Goal: Task Accomplishment & Management: Manage account settings

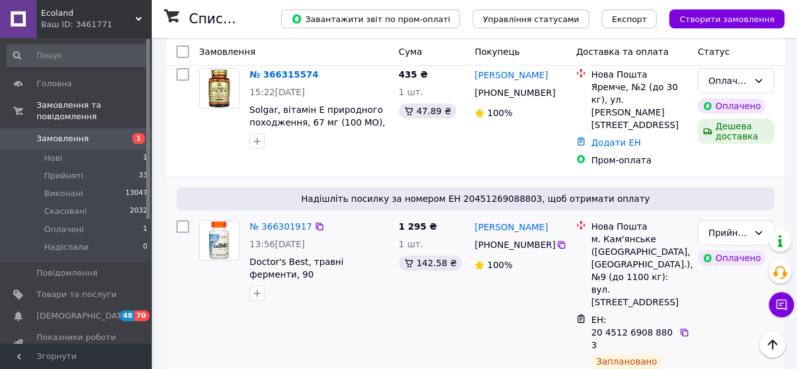
scroll to position [126, 0]
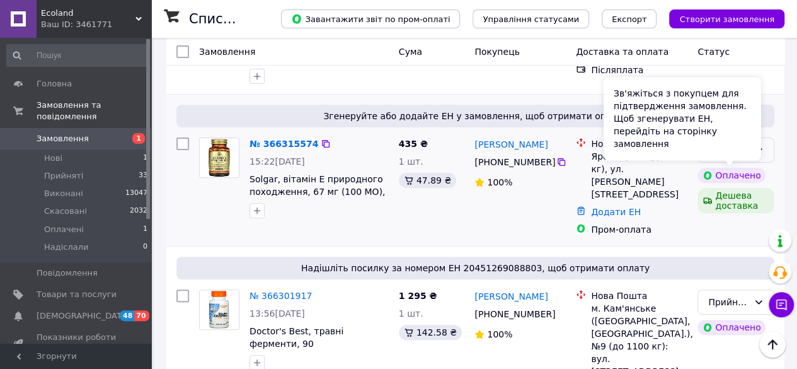
click at [764, 143] on div "Оплачено" at bounding box center [736, 149] width 77 height 25
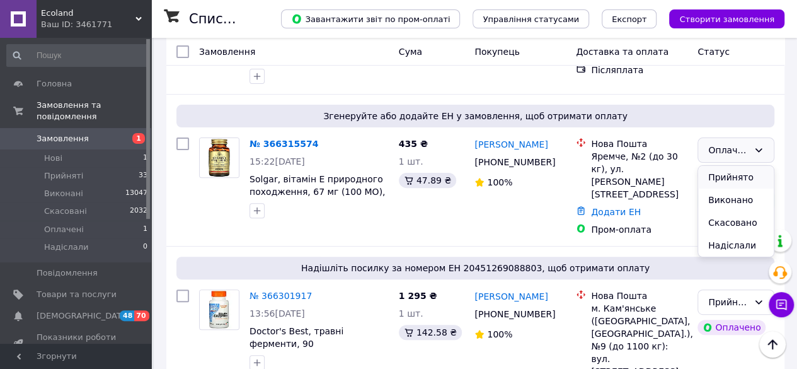
click at [732, 176] on li "Прийнято" at bounding box center [736, 177] width 76 height 23
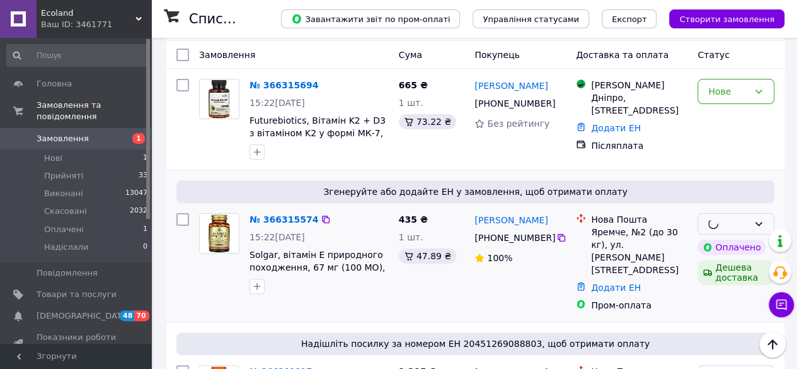
scroll to position [0, 0]
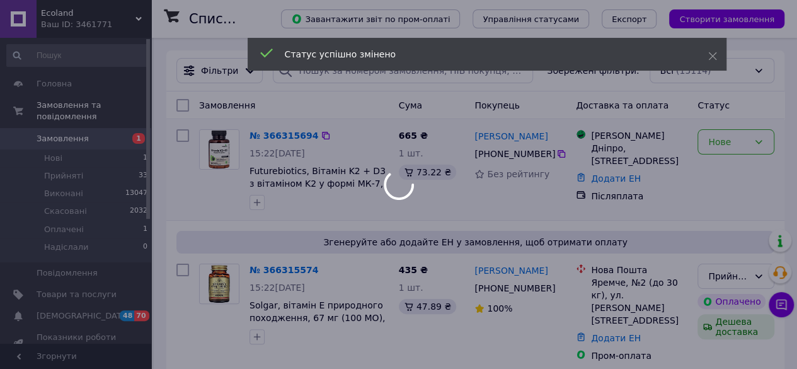
click at [722, 142] on div "Нове" at bounding box center [728, 142] width 40 height 14
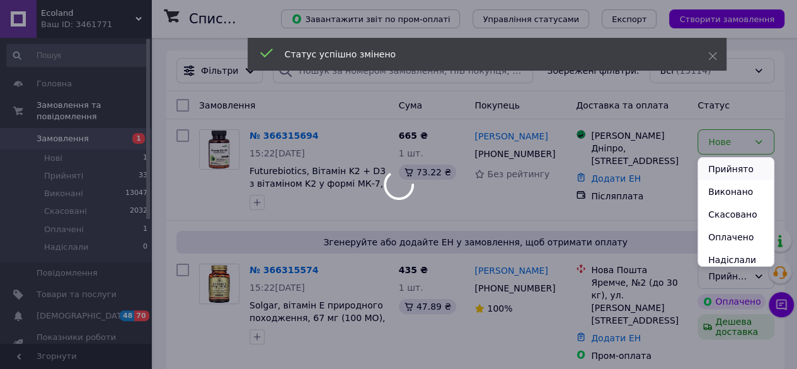
drag, startPoint x: 721, startPoint y: 162, endPoint x: 692, endPoint y: 202, distance: 49.7
click at [721, 163] on li "Прийнято" at bounding box center [736, 169] width 76 height 23
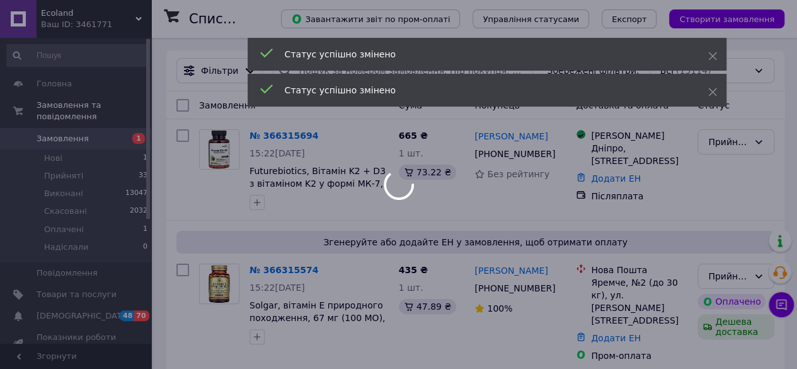
scroll to position [63, 0]
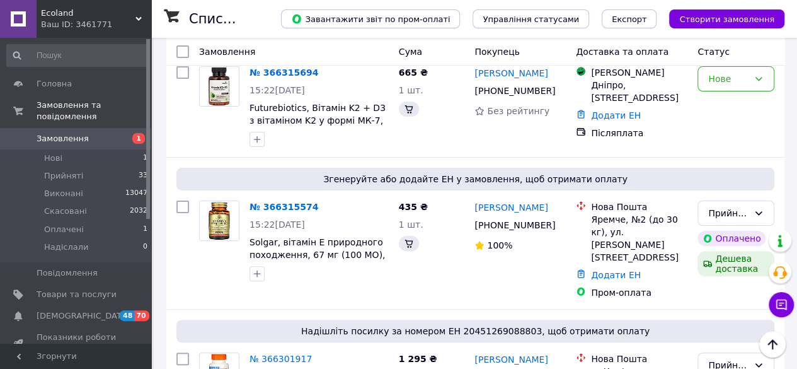
click at [556, 227] on icon at bounding box center [561, 225] width 10 height 10
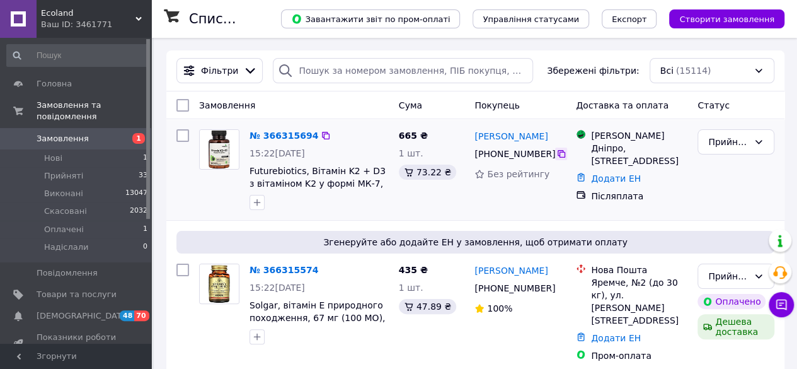
click at [556, 152] on icon at bounding box center [561, 154] width 10 height 10
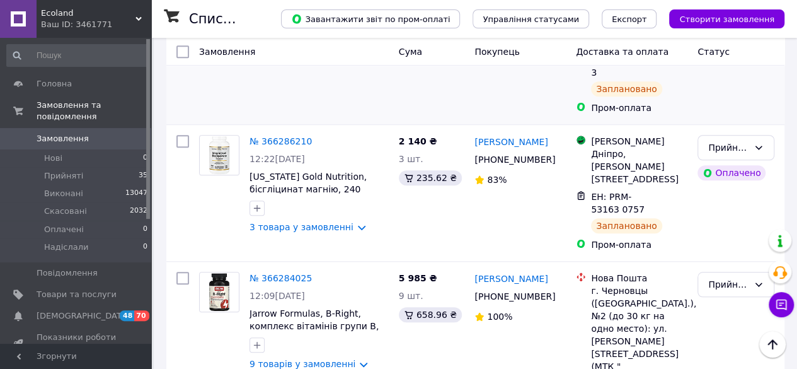
scroll to position [441, 0]
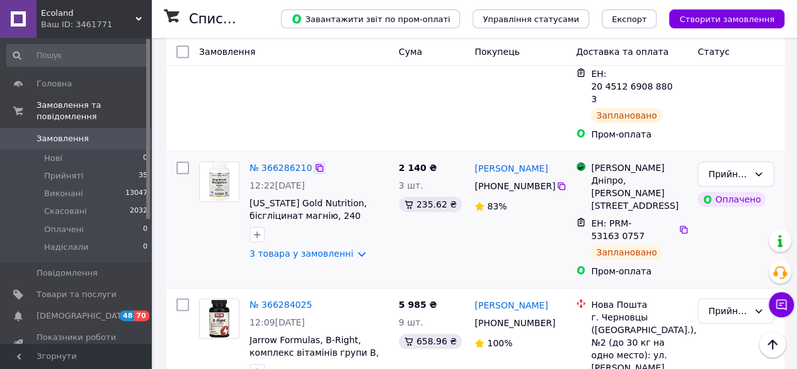
click at [314, 163] on icon at bounding box center [319, 168] width 10 height 10
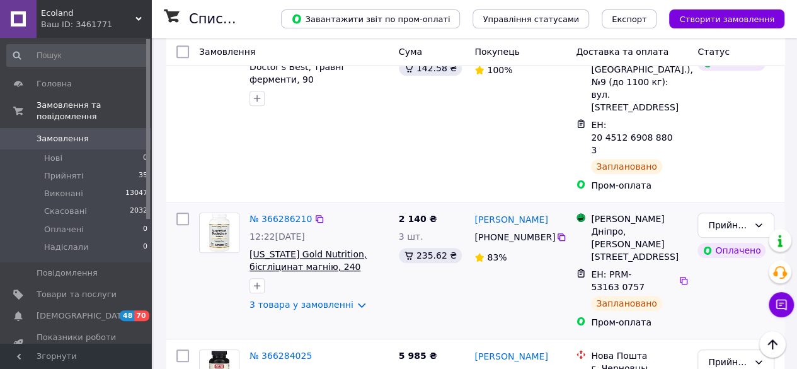
scroll to position [315, 0]
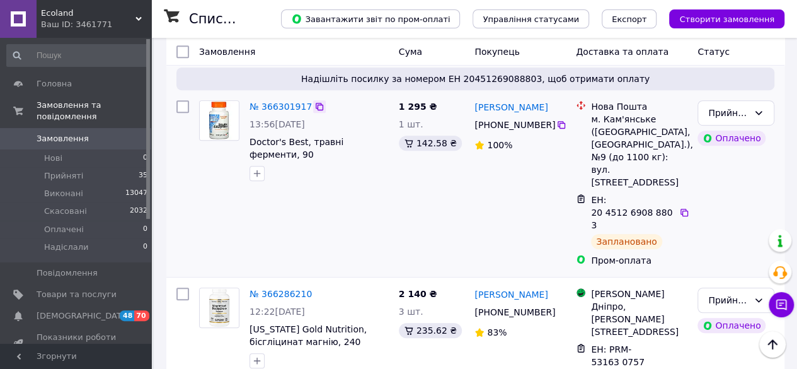
click at [316, 103] on icon at bounding box center [320, 107] width 8 height 8
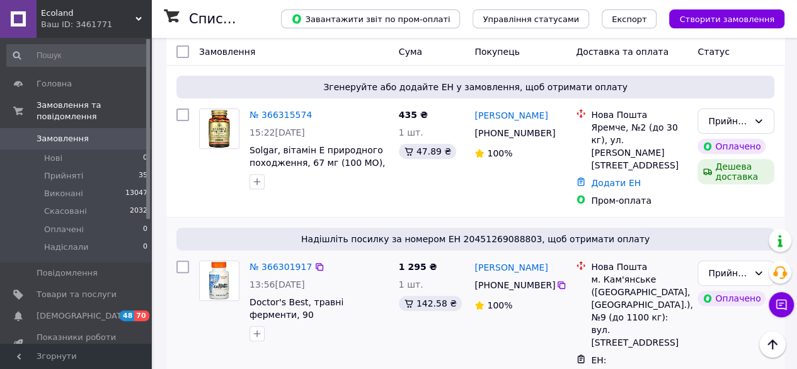
scroll to position [126, 0]
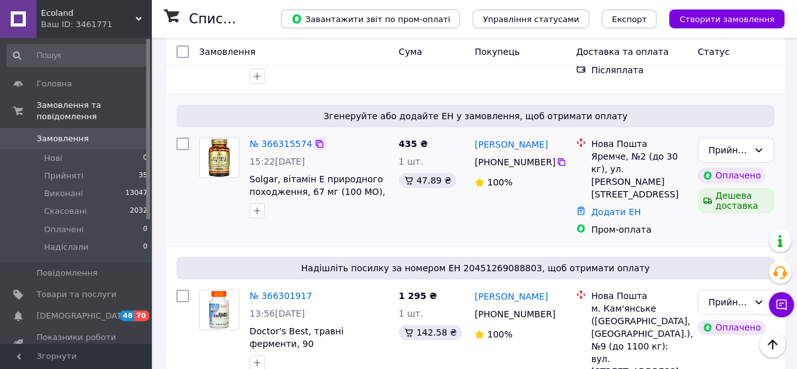
click at [314, 145] on icon at bounding box center [319, 144] width 10 height 10
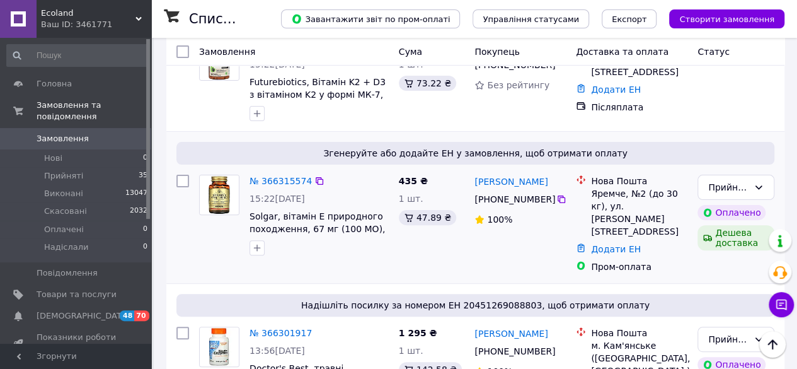
scroll to position [0, 0]
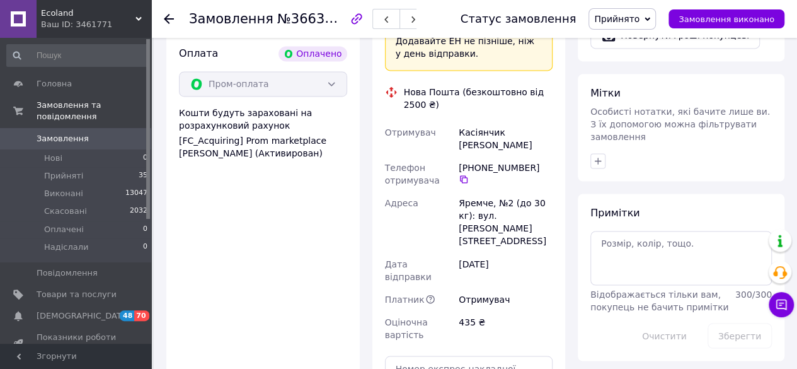
drag, startPoint x: 485, startPoint y: 337, endPoint x: 461, endPoint y: 331, distance: 25.2
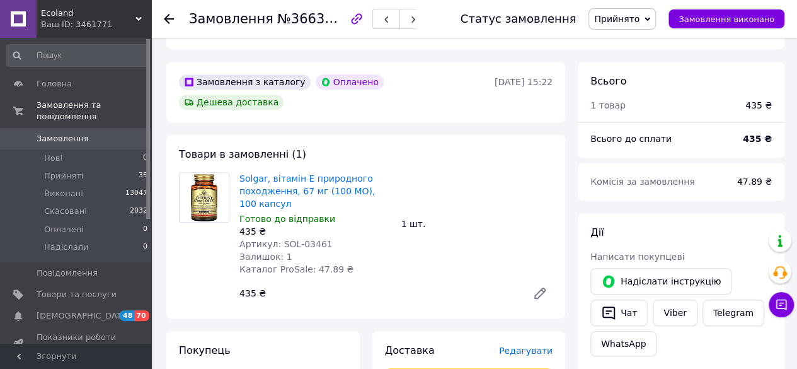
scroll to position [315, 0]
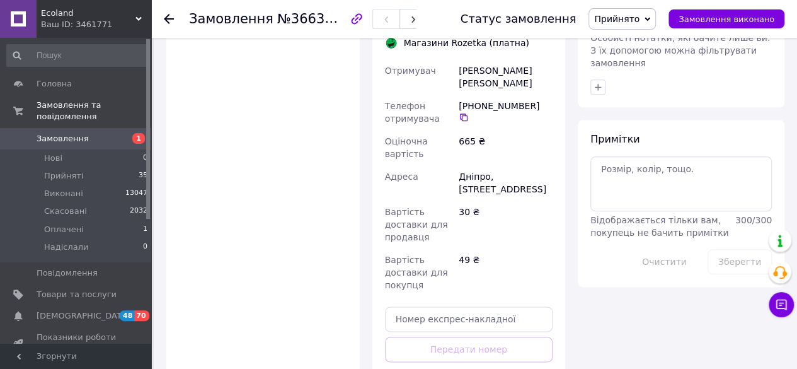
scroll to position [653, 0]
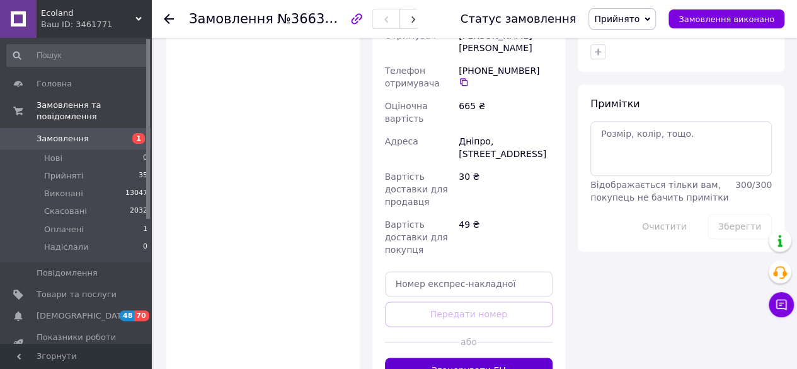
click at [507, 357] on button "Згенерувати ЕН" at bounding box center [469, 369] width 168 height 25
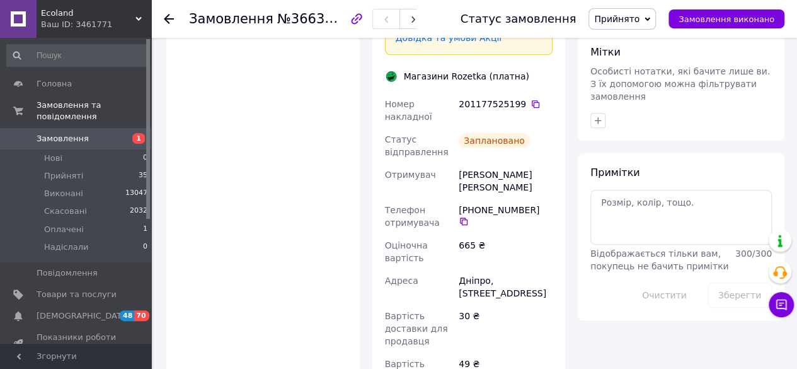
scroll to position [630, 0]
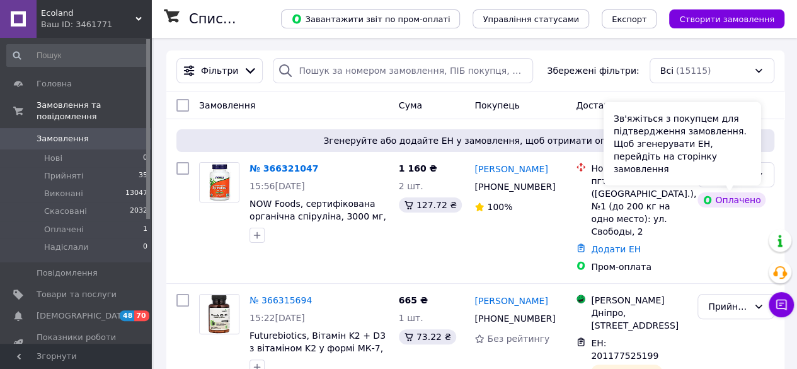
drag, startPoint x: 729, startPoint y: 173, endPoint x: 738, endPoint y: 178, distance: 11.0
click at [729, 173] on div "Зв'яжіться з покупцем для підтвердження замовлення. Щоб згенерувати ЕН, перейді…" at bounding box center [683, 143] width 158 height 83
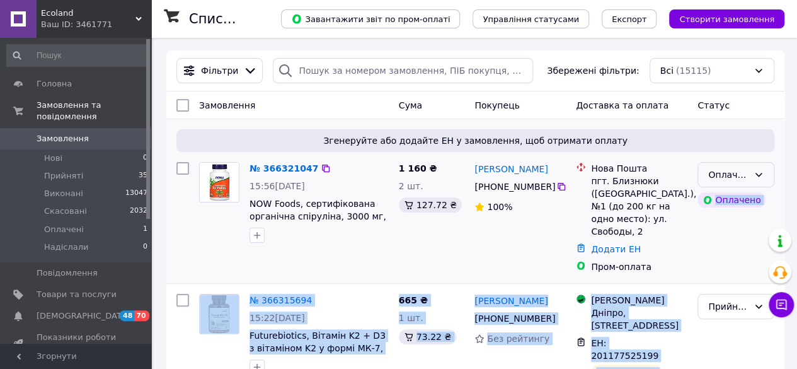
click at [765, 175] on div "Оплачено" at bounding box center [736, 174] width 77 height 25
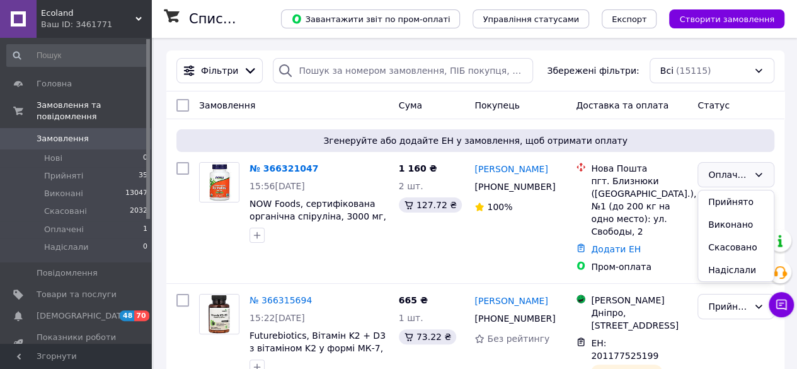
click at [748, 202] on li "Прийнято" at bounding box center [736, 201] width 76 height 23
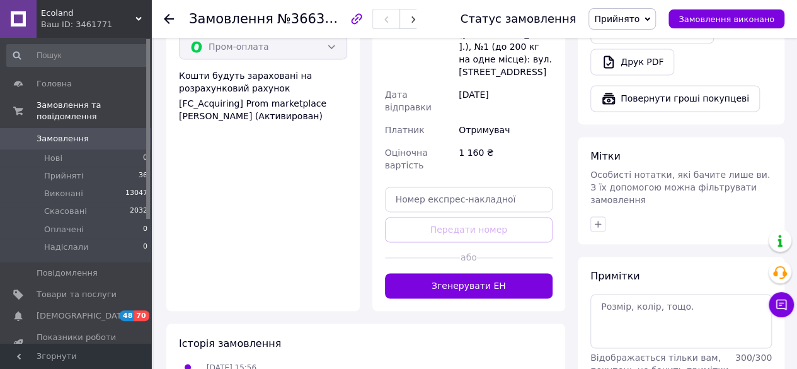
click at [494, 273] on button "Згенерувати ЕН" at bounding box center [469, 285] width 168 height 25
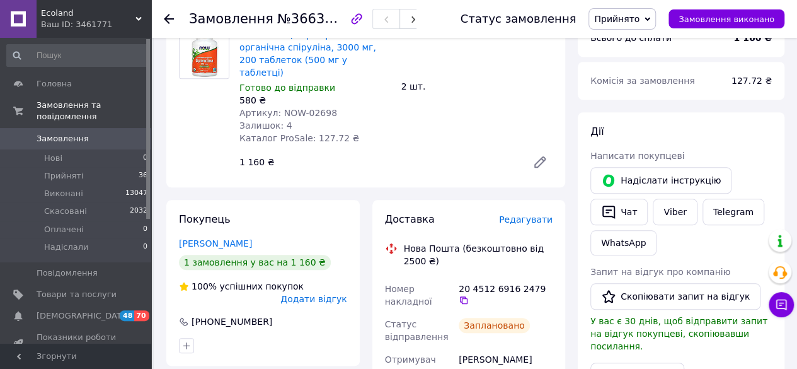
scroll to position [504, 0]
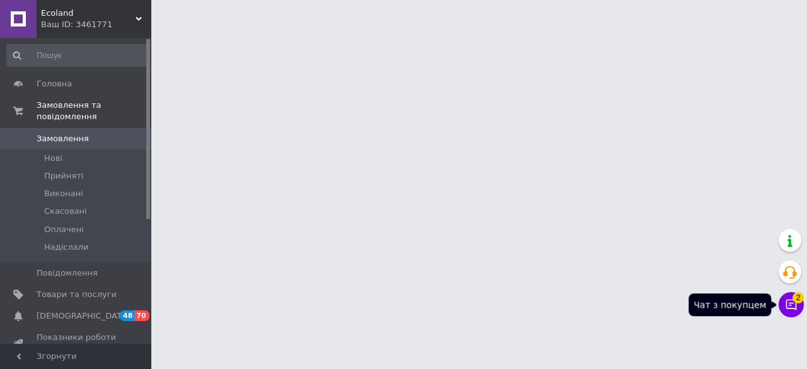
click at [786, 307] on icon at bounding box center [791, 304] width 11 height 11
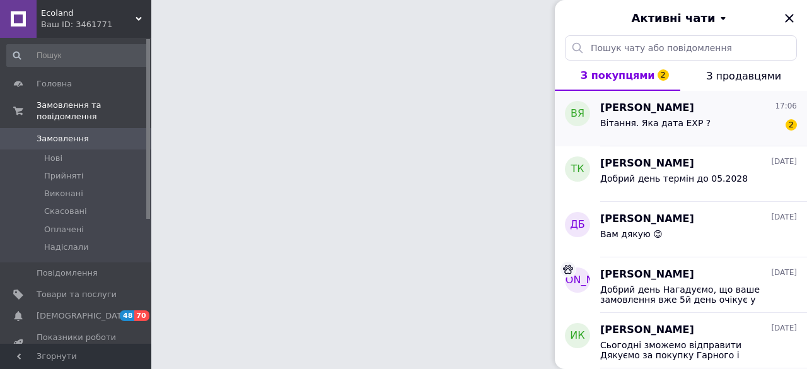
click at [701, 127] on div "Вітання. Яка дата EXP ? 2" at bounding box center [698, 125] width 197 height 20
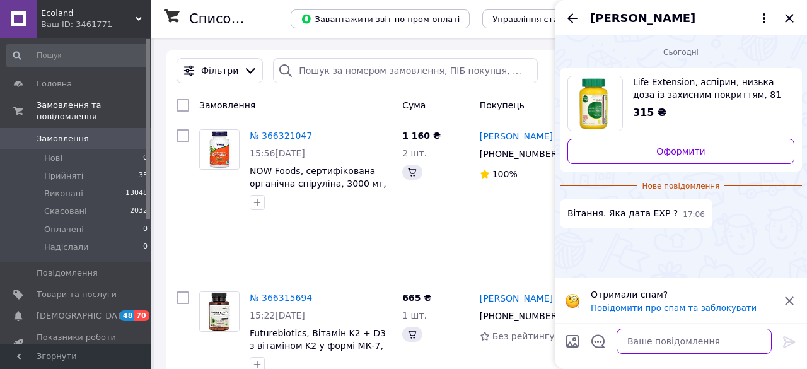
click at [650, 336] on textarea at bounding box center [693, 340] width 155 height 25
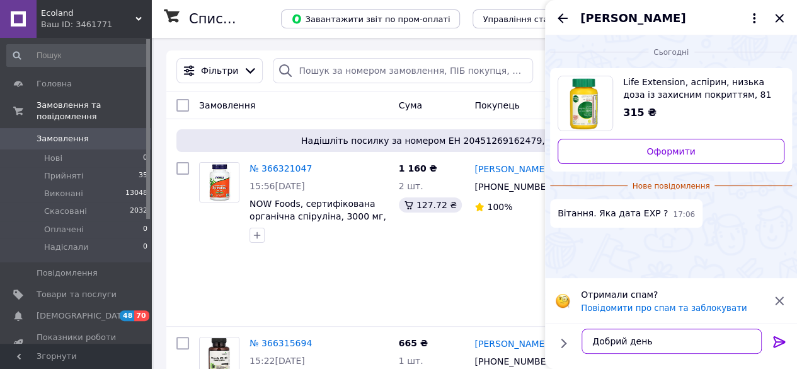
scroll to position [8, 0]
type textarea "Добрий день Термін до 01.2027"
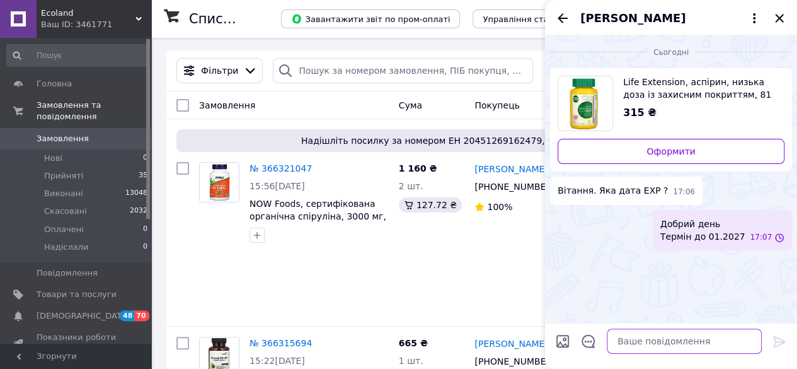
scroll to position [0, 0]
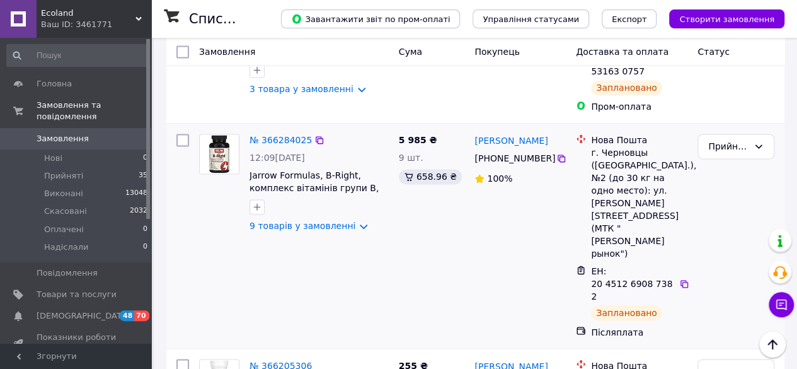
scroll to position [945, 0]
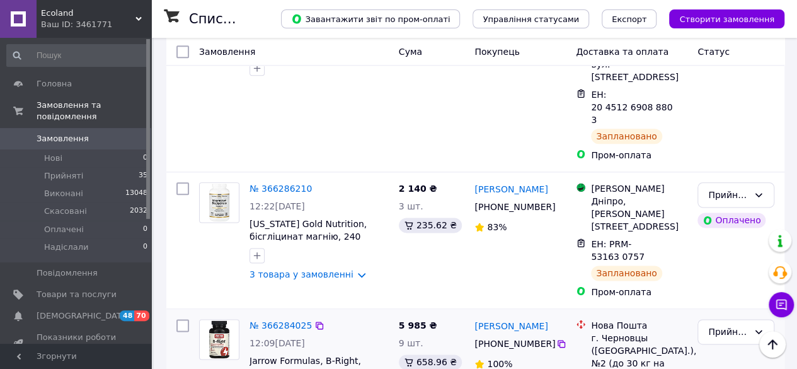
click at [187, 319] on input "checkbox" at bounding box center [182, 325] width 13 height 13
checkbox input "true"
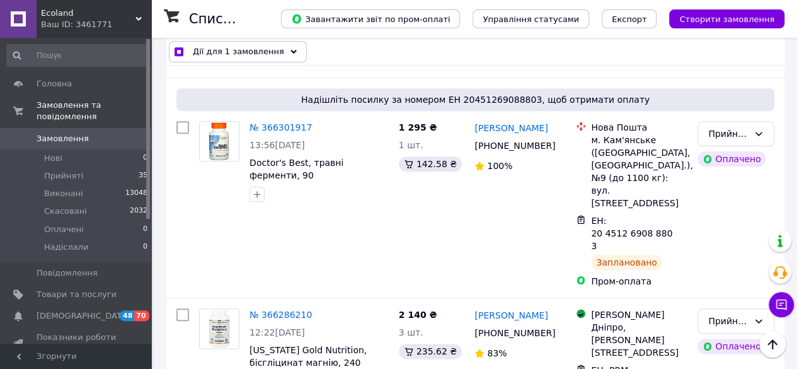
click at [187, 308] on input "checkbox" at bounding box center [182, 314] width 13 height 13
checkbox input "true"
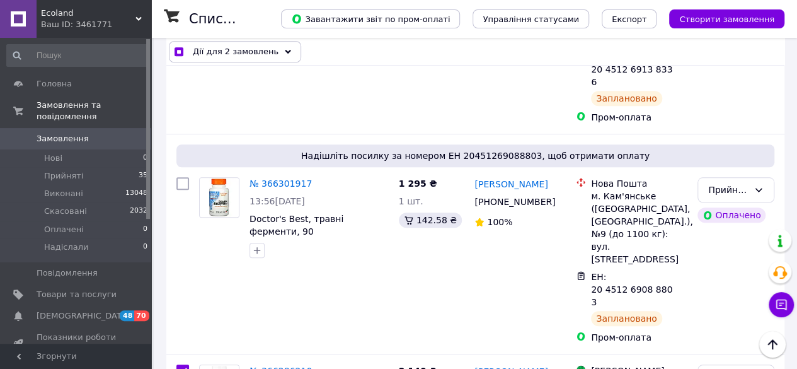
scroll to position [441, 0]
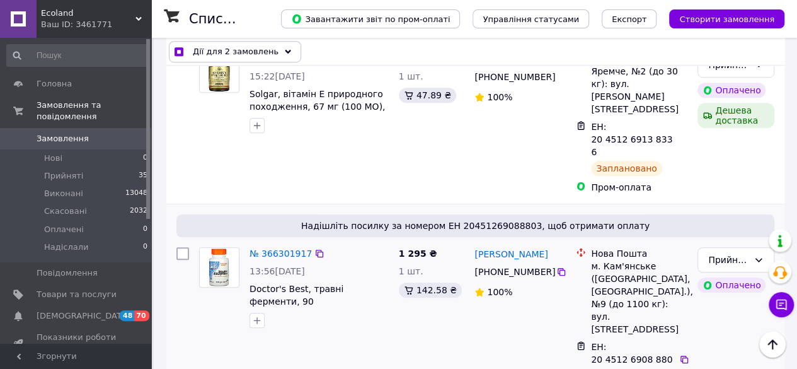
click at [182, 247] on input "checkbox" at bounding box center [182, 253] width 13 height 13
checkbox input "true"
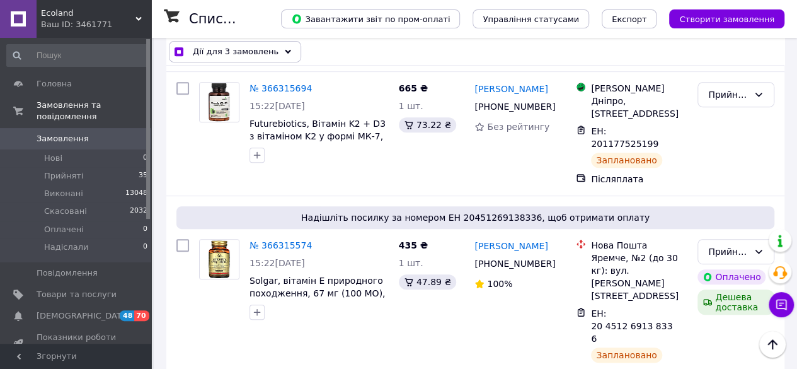
scroll to position [252, 0]
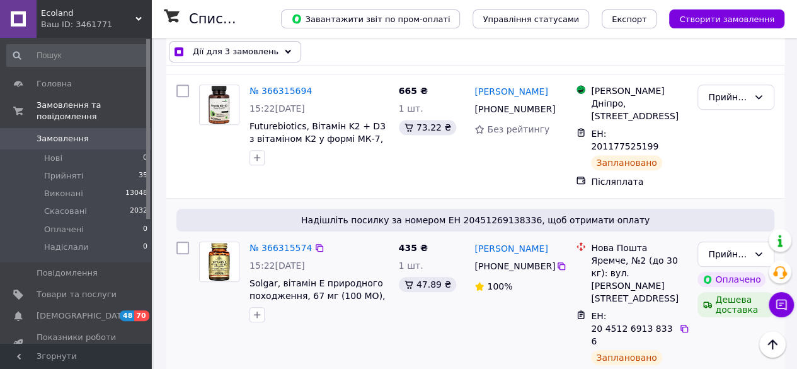
click at [180, 241] on input "checkbox" at bounding box center [182, 247] width 13 height 13
checkbox input "true"
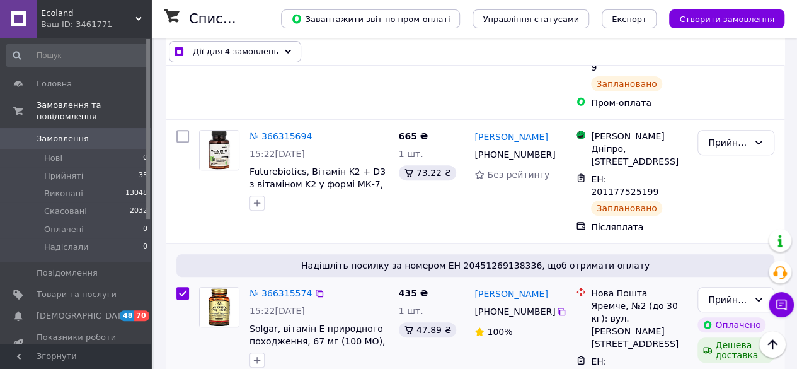
scroll to position [63, 0]
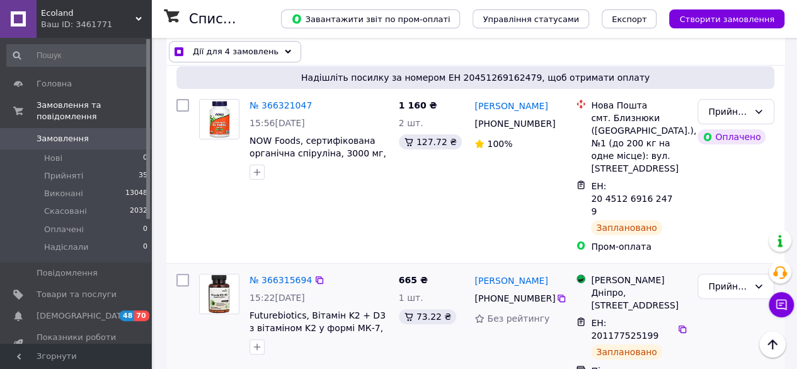
click at [178, 274] on input "checkbox" at bounding box center [182, 280] width 13 height 13
checkbox input "true"
click at [179, 93] on div "Надішліть посилку за номером ЕН 20451269162479, щоб отримати оплату № 366321047…" at bounding box center [475, 159] width 618 height 207
checkbox input "true"
click at [187, 105] on input "checkbox" at bounding box center [182, 105] width 13 height 13
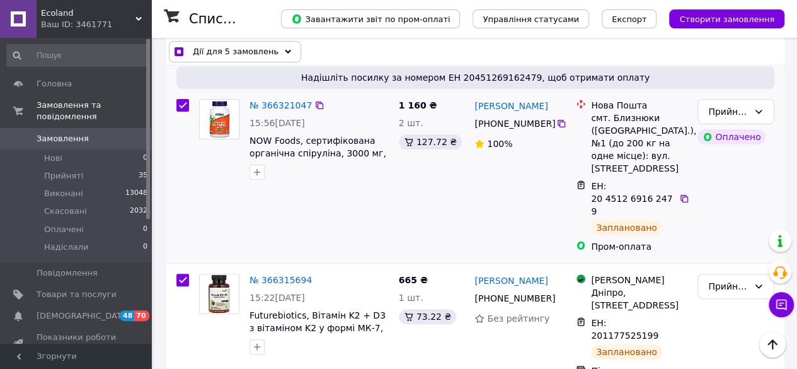
checkbox input "true"
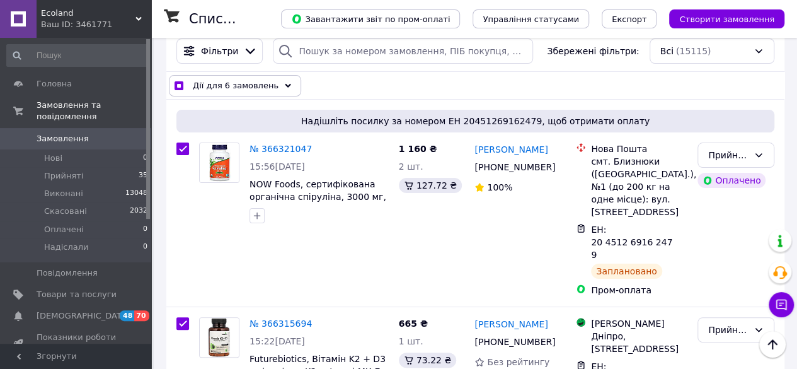
scroll to position [0, 0]
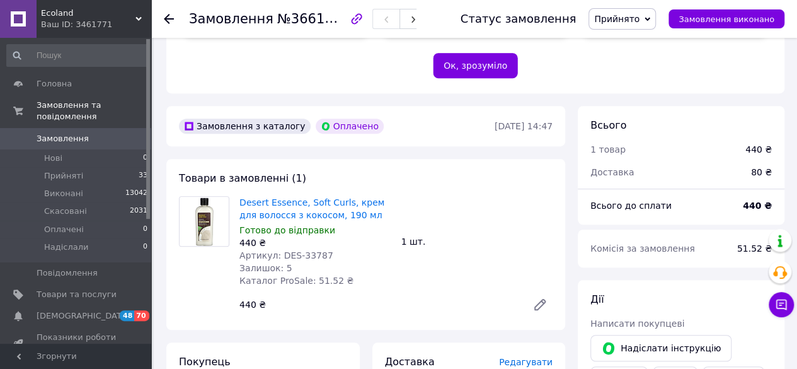
click at [68, 133] on span "Замовлення" at bounding box center [63, 138] width 52 height 11
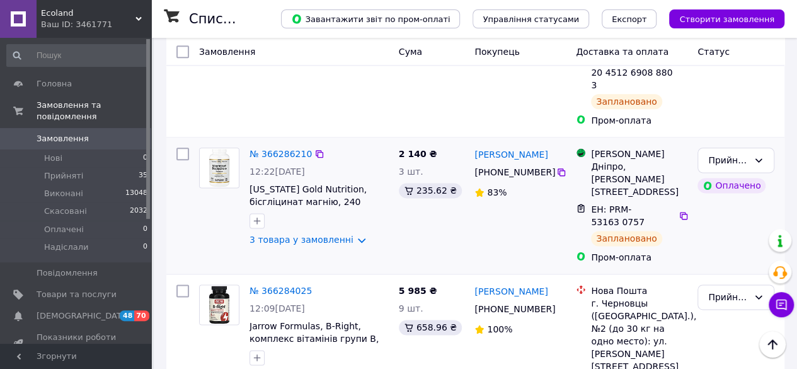
scroll to position [756, 0]
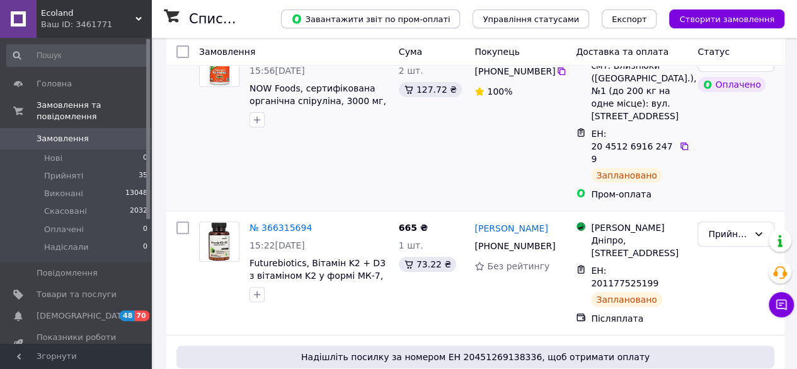
scroll to position [126, 0]
